Goal: Navigation & Orientation: Go to known website

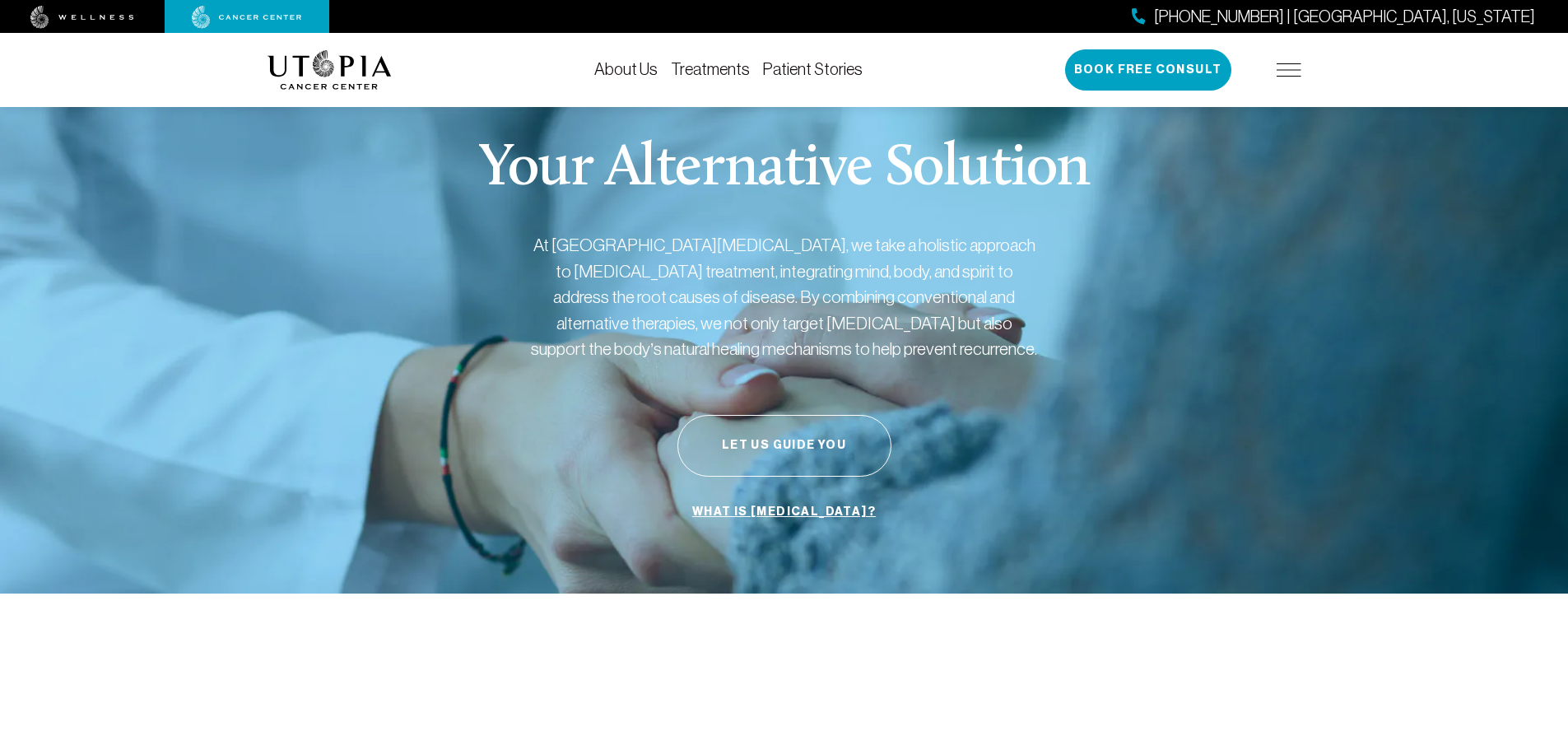
click at [327, 63] on img at bounding box center [329, 70] width 124 height 39
click at [259, 14] on img at bounding box center [247, 17] width 110 height 23
